Goal: Information Seeking & Learning: Understand process/instructions

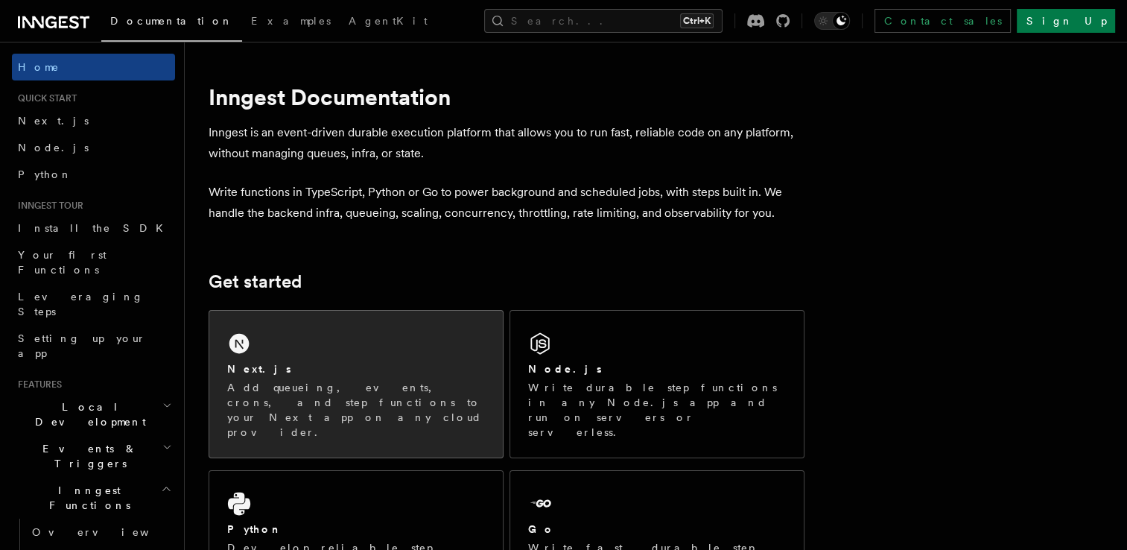
click at [334, 349] on div "Next.js Add queueing, events, crons, and step functions to your Next app on any…" at bounding box center [355, 384] width 293 height 147
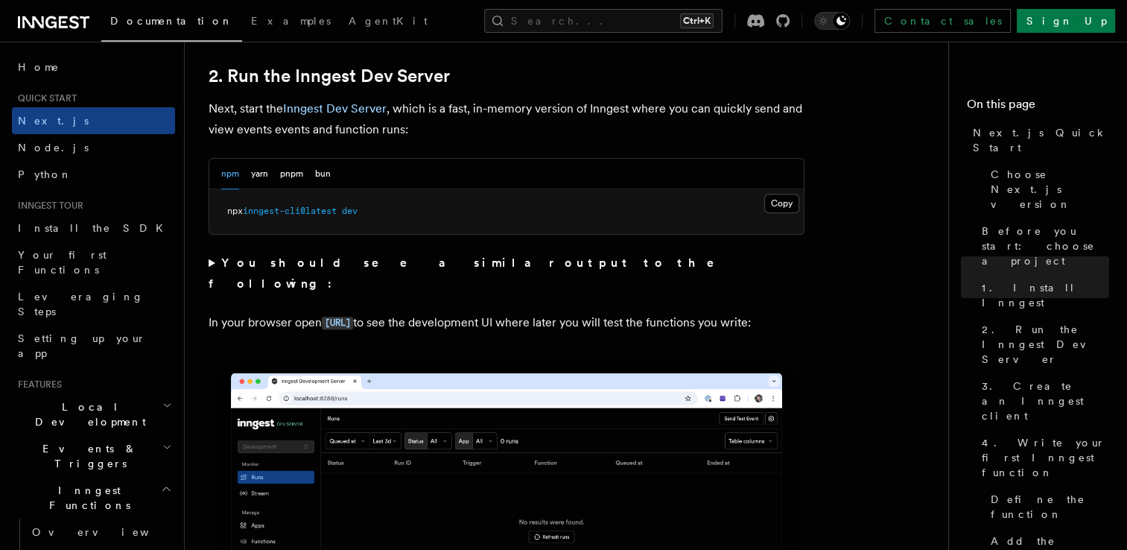
scroll to position [1040, 0]
click at [776, 201] on button "Copy Copied" at bounding box center [781, 203] width 35 height 19
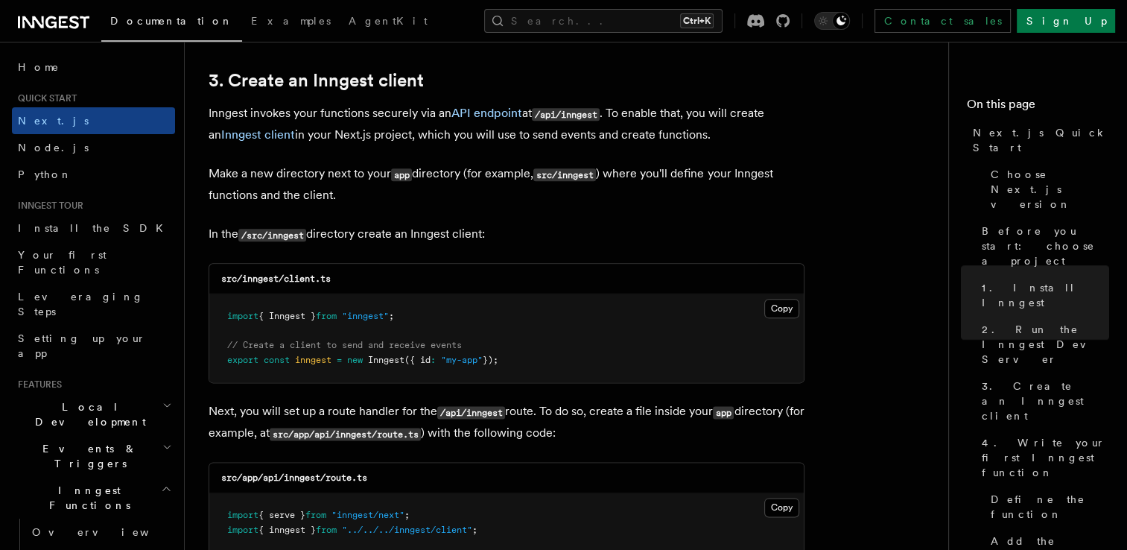
scroll to position [1750, 0]
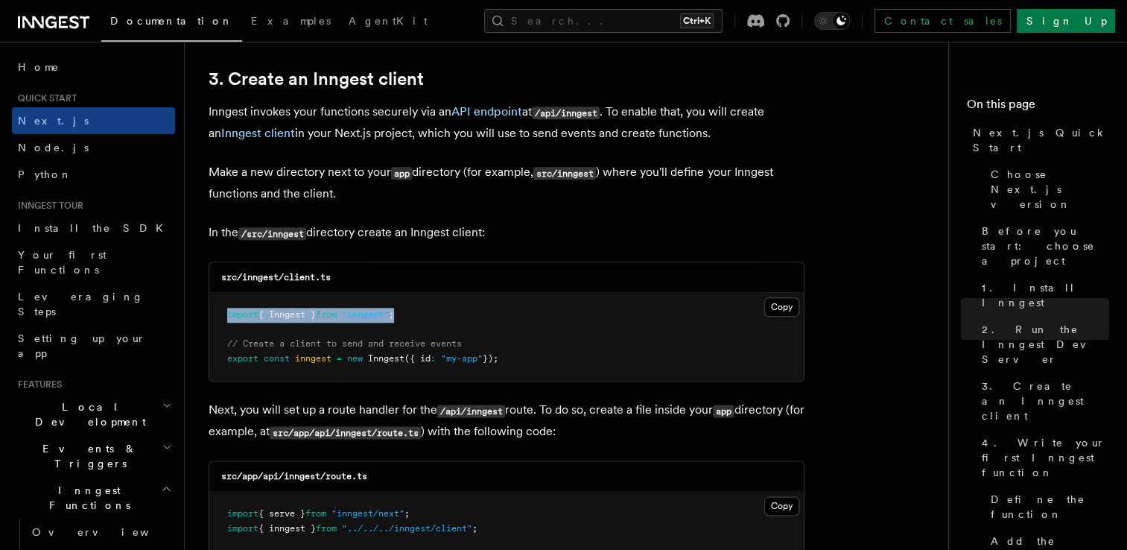
drag, startPoint x: 411, startPoint y: 311, endPoint x: 206, endPoint y: 308, distance: 204.8
copy span "import { Inngest } from "inngest" ;"
click at [778, 302] on button "Copy Copied" at bounding box center [781, 306] width 35 height 19
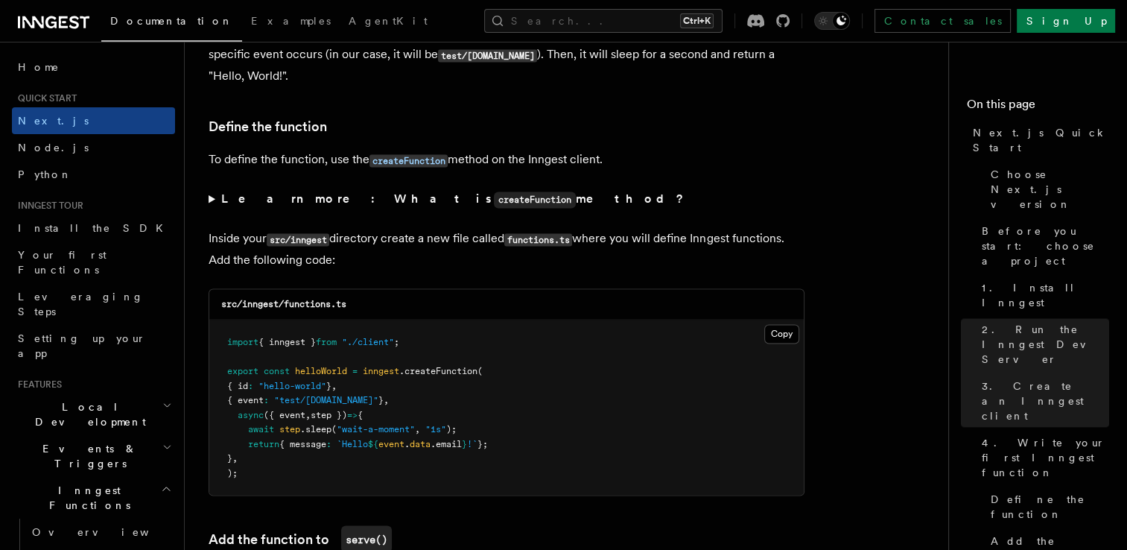
scroll to position [2479, 0]
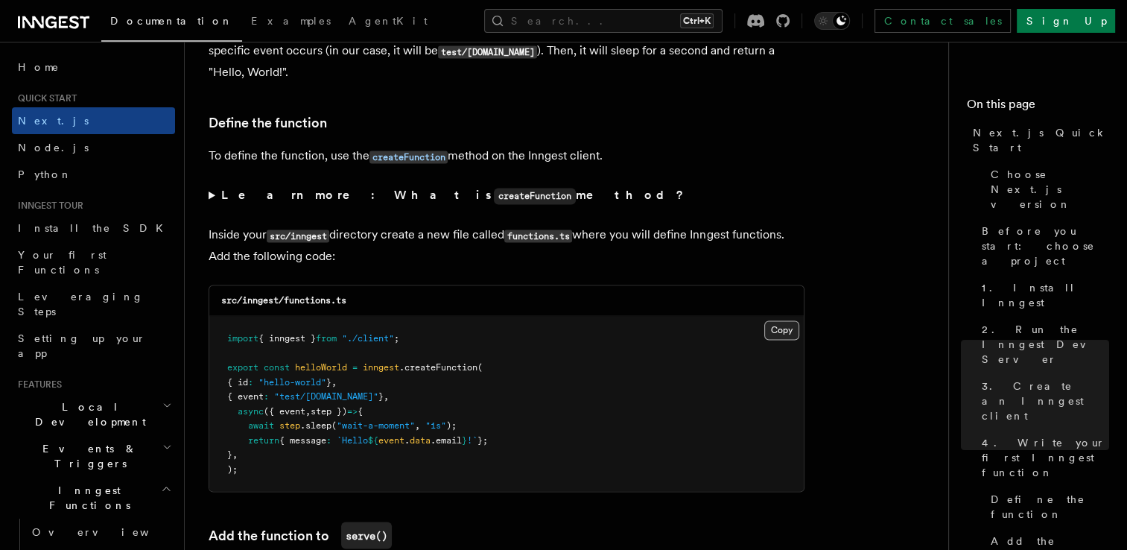
click at [773, 332] on button "Copy Copied" at bounding box center [781, 329] width 35 height 19
